Goal: Task Accomplishment & Management: Complete application form

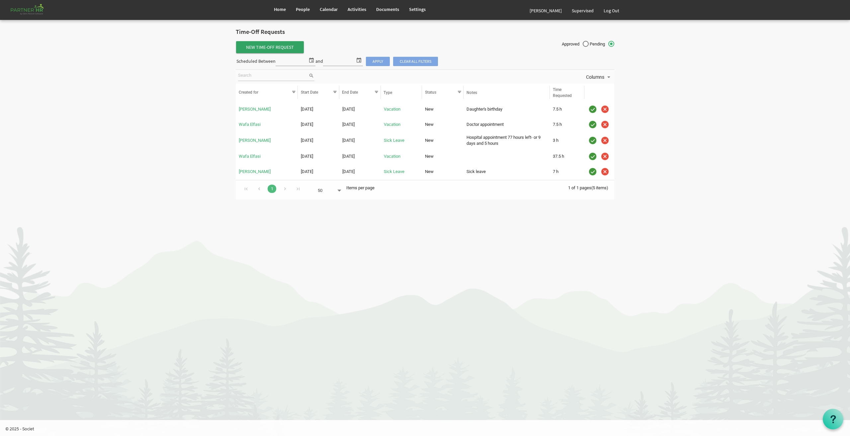
click at [263, 47] on span "New Time-Off Request" at bounding box center [270, 47] width 68 height 12
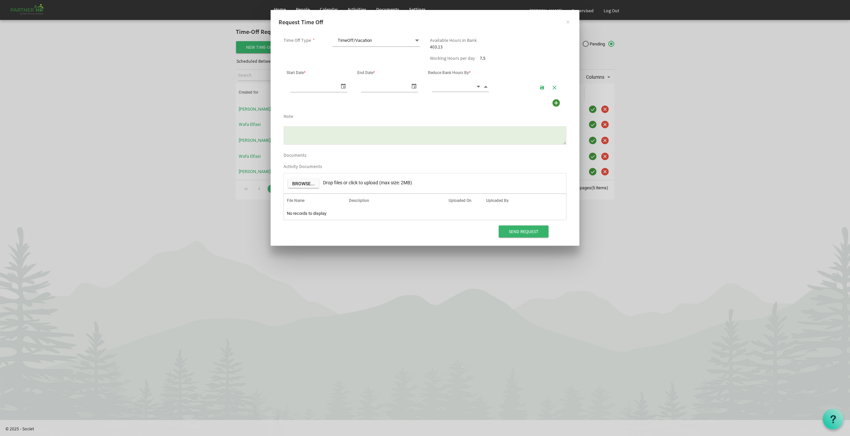
scroll to position [0, 7]
click at [345, 84] on span "select" at bounding box center [343, 86] width 8 height 10
click at [362, 98] on span "next month" at bounding box center [363, 101] width 12 height 12
click at [345, 85] on span "select" at bounding box center [343, 86] width 8 height 10
click at [362, 102] on span "next month" at bounding box center [363, 101] width 12 height 12
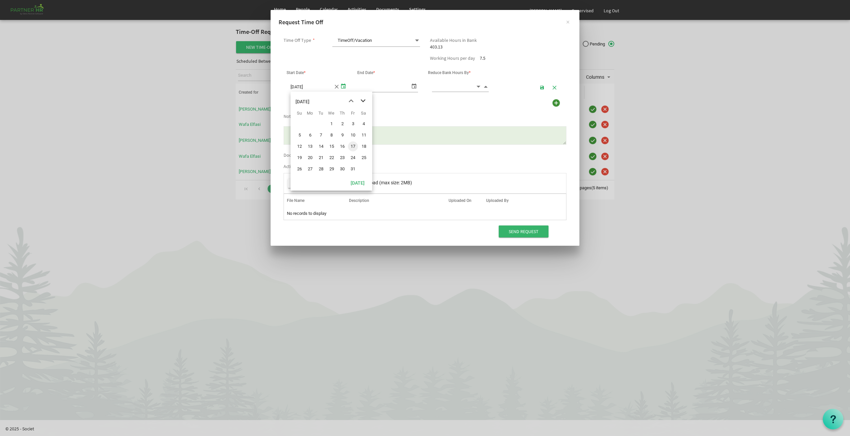
click at [362, 102] on span "next month" at bounding box center [363, 101] width 12 height 12
click at [355, 136] on span "12" at bounding box center [353, 135] width 10 height 10
type input "[DATE]"
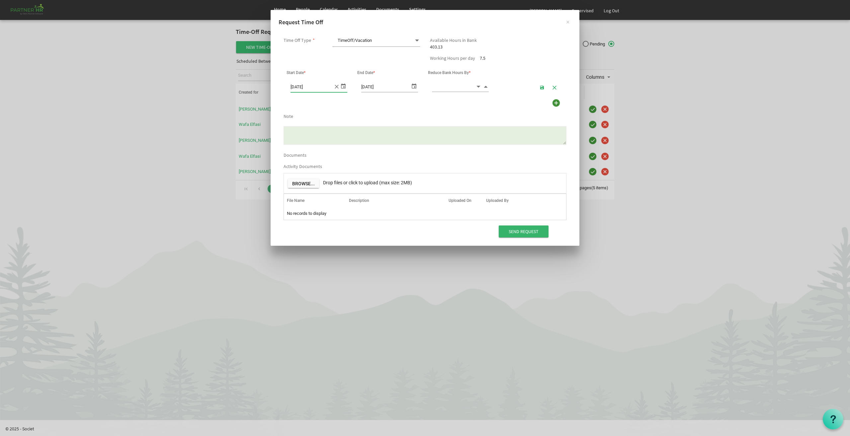
click at [413, 84] on span "select" at bounding box center [414, 86] width 8 height 10
click at [453, 82] on input at bounding box center [453, 86] width 43 height 10
type input "7.50"
click at [427, 132] on textarea "Note" at bounding box center [424, 135] width 283 height 19
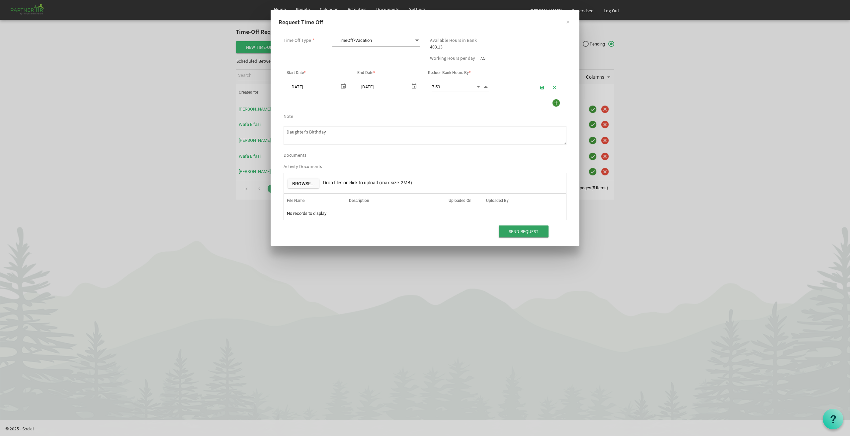
type textarea "Daughter's Birthday"
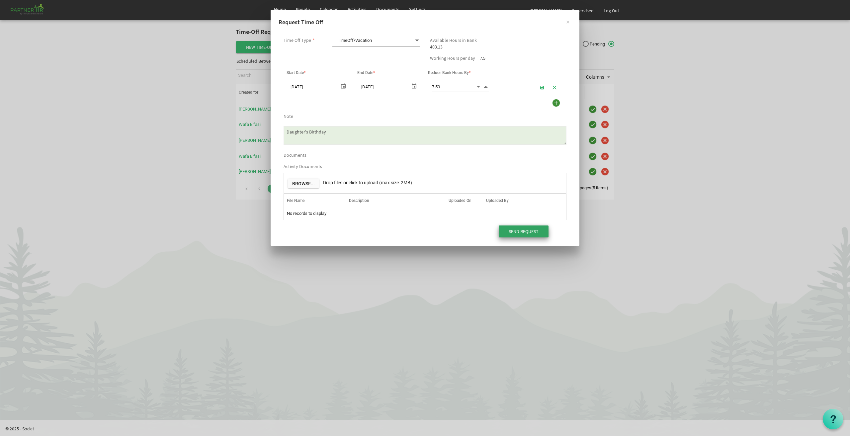
click at [529, 228] on input "Send Request" at bounding box center [523, 231] width 50 height 12
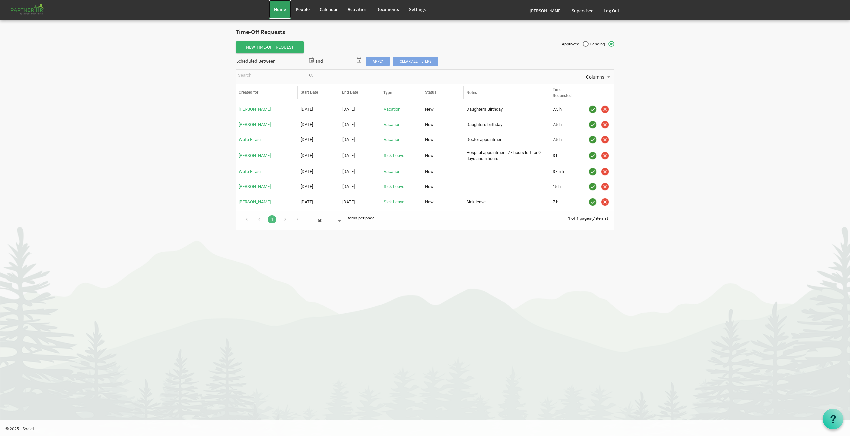
click at [277, 5] on link "Home" at bounding box center [280, 9] width 22 height 19
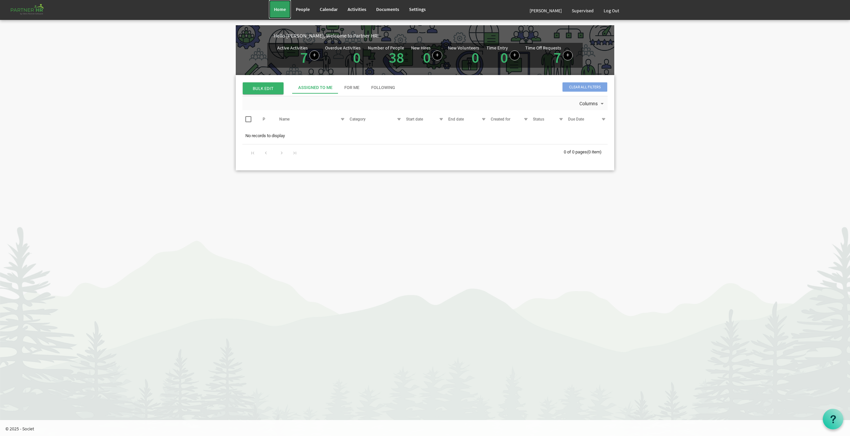
click at [283, 9] on span "Home" at bounding box center [280, 9] width 12 height 6
click at [296, 8] on span "People" at bounding box center [303, 9] width 14 height 6
